Goal: Task Accomplishment & Management: Complete application form

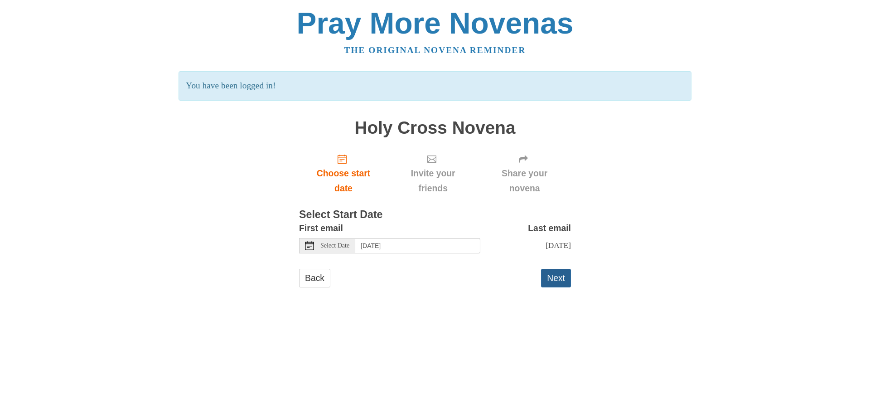
click at [554, 286] on button "Next" at bounding box center [556, 278] width 30 height 19
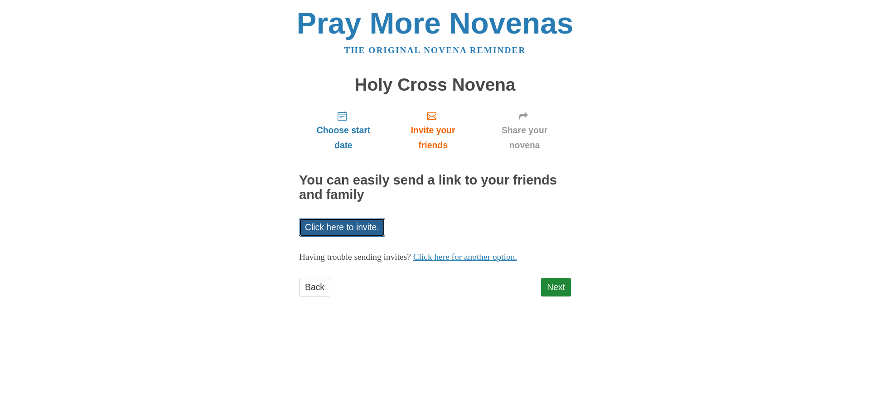
click at [347, 225] on link "Click here to invite." at bounding box center [342, 227] width 86 height 19
click at [655, 199] on div "Pray More Novenas The original novena reminder [GEOGRAPHIC_DATA] Choose start d…" at bounding box center [435, 161] width 530 height 323
click at [568, 286] on link "Next" at bounding box center [556, 287] width 30 height 19
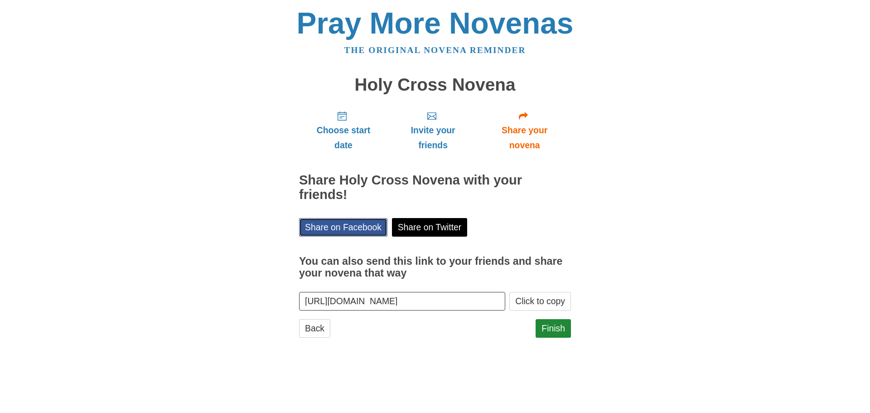
click at [346, 227] on link "Share on Facebook" at bounding box center [343, 227] width 88 height 19
click at [549, 327] on link "Finish" at bounding box center [552, 328] width 35 height 19
drag, startPoint x: 306, startPoint y: 300, endPoint x: 531, endPoint y: 294, distance: 224.7
click at [531, 294] on div "https://www.praymorenovenas.com/exaltation-holy-cross-novena/1232563 Click to c…" at bounding box center [435, 301] width 272 height 19
